Goal: Task Accomplishment & Management: Manage account settings

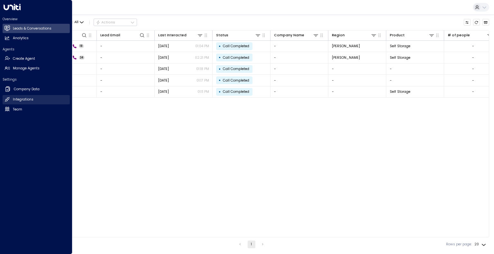
click at [17, 97] on h2 "Integrations" at bounding box center [23, 99] width 21 height 5
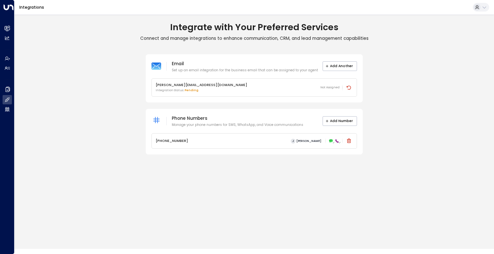
drag, startPoint x: 353, startPoint y: 82, endPoint x: 343, endPoint y: 88, distance: 11.7
click at [350, 82] on div "julien.tremblay@pandoramini.com Integration Status: pending Not Assigned" at bounding box center [254, 88] width 205 height 18
click at [343, 88] on div "Not Assigned" at bounding box center [336, 87] width 32 height 11
click at [347, 88] on icon at bounding box center [348, 87] width 5 height 5
click at [118, 154] on div "Integrate with Your Preferred Services Connect and manage integrations to enhan…" at bounding box center [253, 88] width 479 height 138
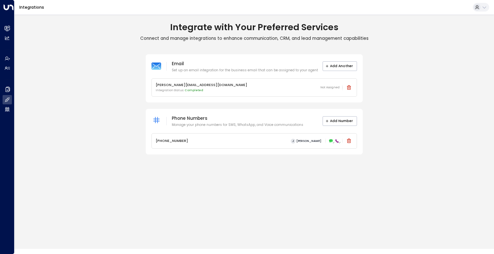
click at [196, 118] on p "Phone Numbers" at bounding box center [237, 119] width 131 height 8
click at [325, 86] on span "Not Assigned" at bounding box center [329, 87] width 19 height 4
click at [212, 89] on p "Integration Status: Completed" at bounding box center [202, 90] width 92 height 4
click at [188, 88] on span "Completed" at bounding box center [193, 90] width 19 height 4
click at [184, 90] on span "Completed" at bounding box center [193, 90] width 19 height 4
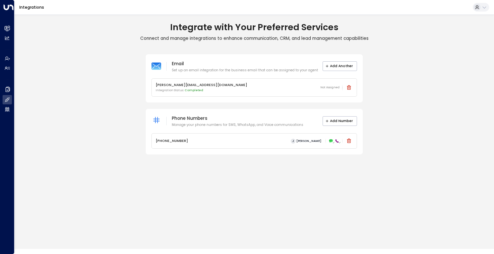
click at [187, 83] on p "[PERSON_NAME][EMAIL_ADDRESS][DOMAIN_NAME]" at bounding box center [202, 85] width 92 height 5
click at [149, 66] on div "Email Set up an email integration for the business email that can be assigned t…" at bounding box center [254, 78] width 217 height 49
click at [154, 62] on icon at bounding box center [156, 66] width 10 height 10
